Goal: Find specific page/section: Find specific page/section

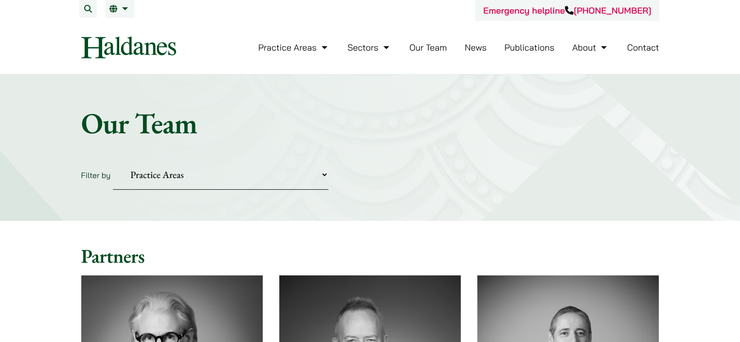
click at [429, 47] on link "Our Team" at bounding box center [427, 47] width 37 height 11
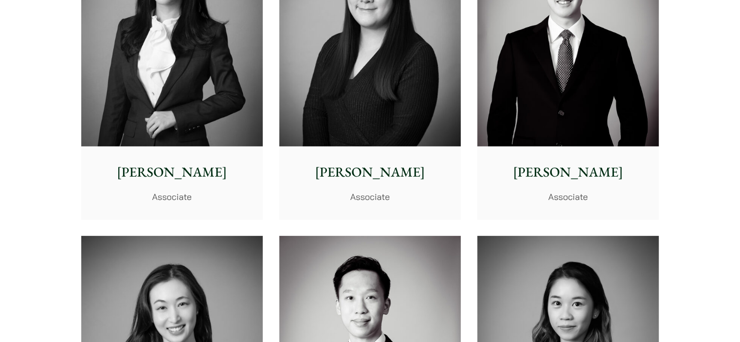
scroll to position [2969, 0]
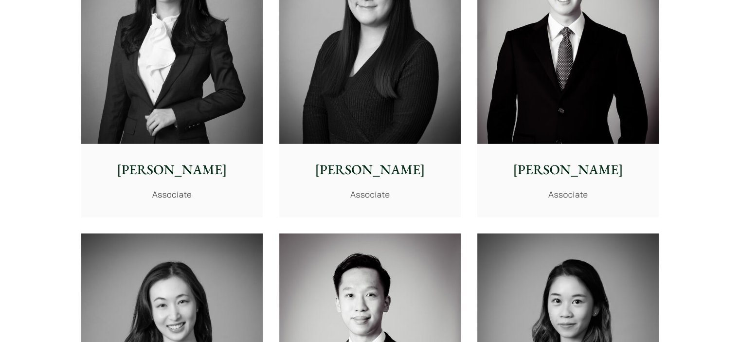
click at [214, 115] on img at bounding box center [172, 30] width 182 height 227
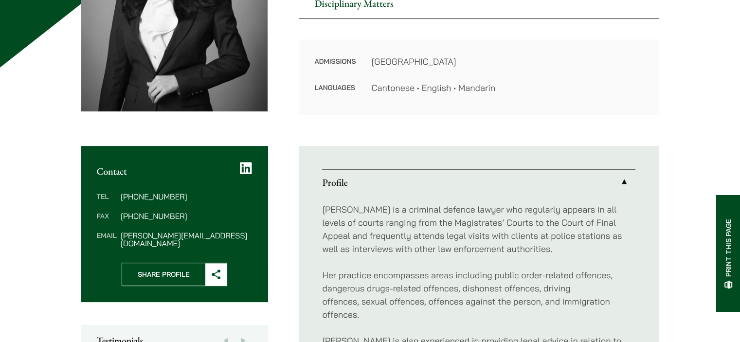
scroll to position [243, 0]
